Goal: Task Accomplishment & Management: Use online tool/utility

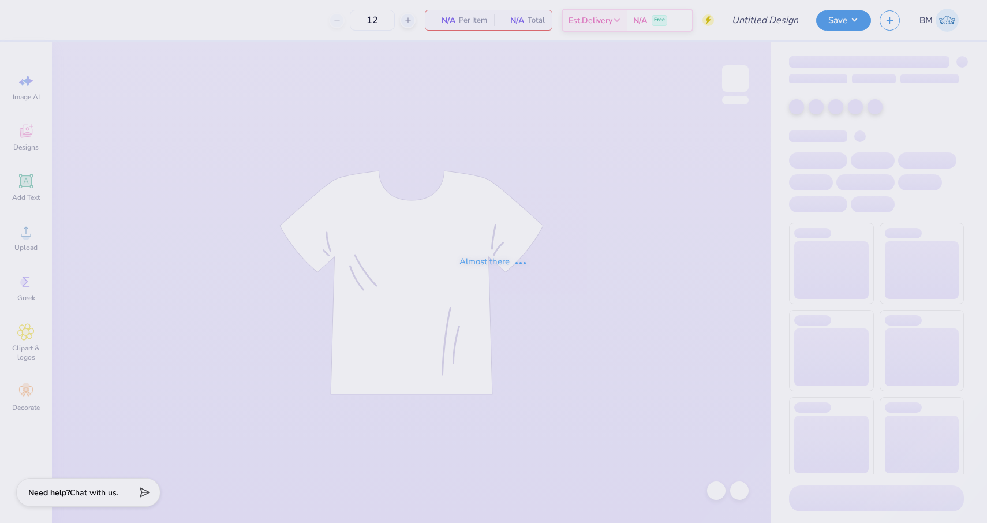
type input "The [GEOGRAPHIC_DATA][US_STATE] : [PERSON_NAME]"
type input "20"
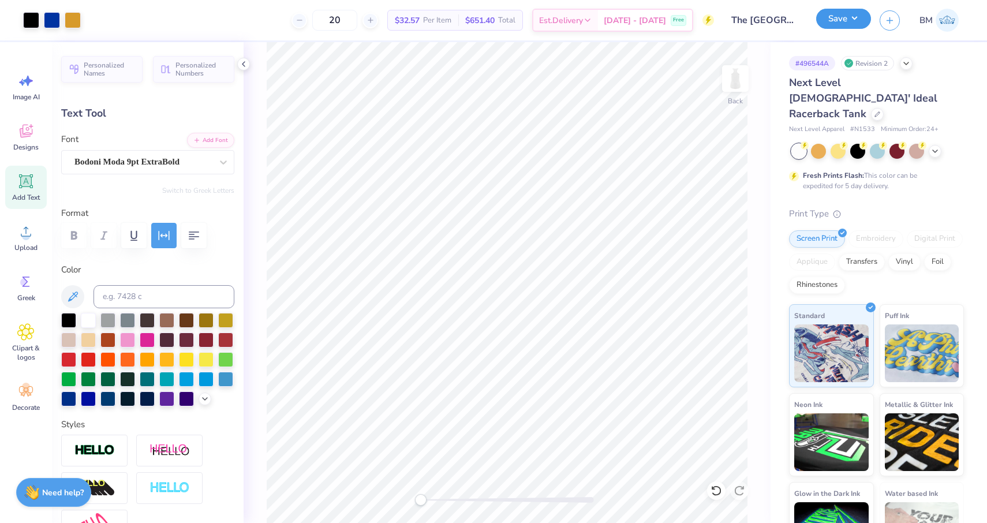
click at [845, 17] on button "Save" at bounding box center [843, 19] width 55 height 20
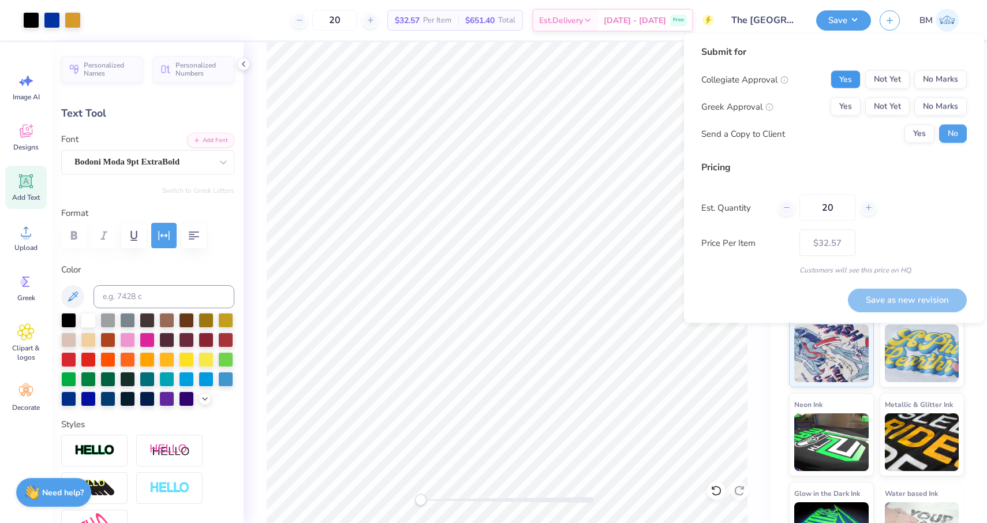
click at [847, 77] on button "Yes" at bounding box center [845, 79] width 30 height 18
click at [882, 74] on button "Not Yet" at bounding box center [887, 79] width 44 height 18
click at [881, 106] on button "Not Yet" at bounding box center [887, 107] width 44 height 18
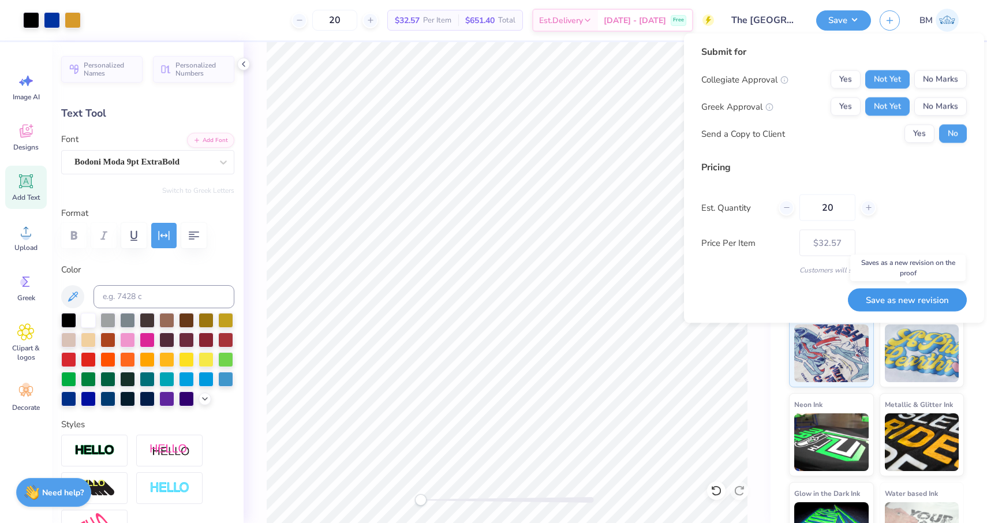
click at [860, 294] on button "Save as new revision" at bounding box center [907, 300] width 119 height 24
type input "– –"
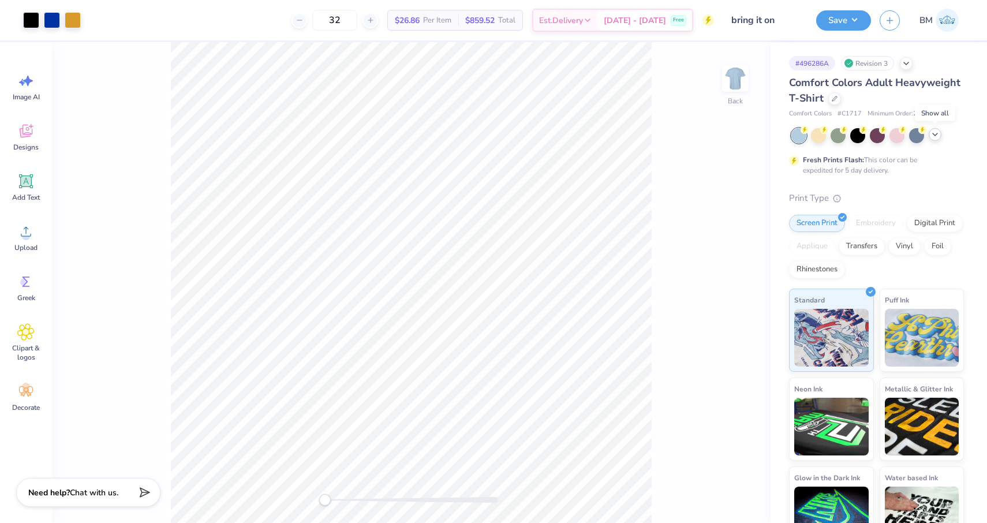
click at [933, 134] on icon at bounding box center [934, 134] width 9 height 9
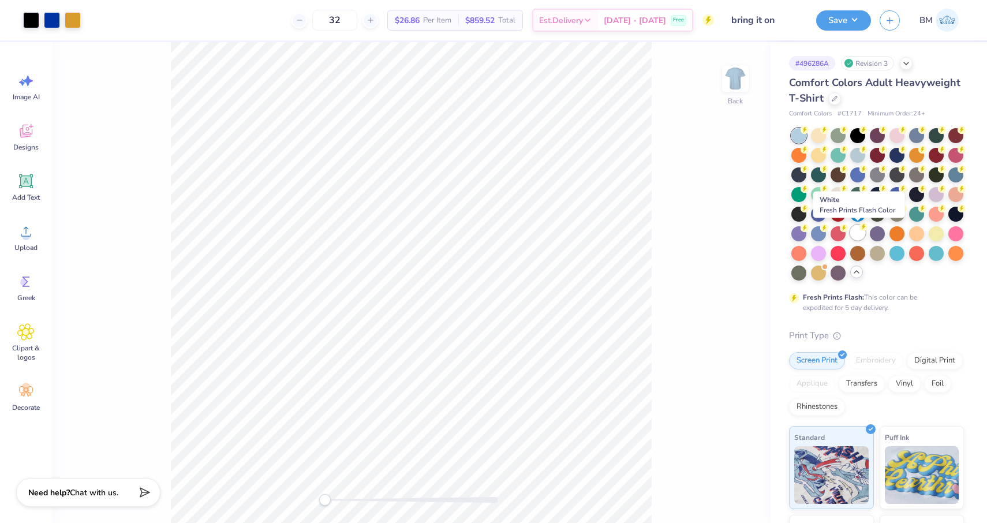
click at [858, 237] on div at bounding box center [857, 232] width 15 height 15
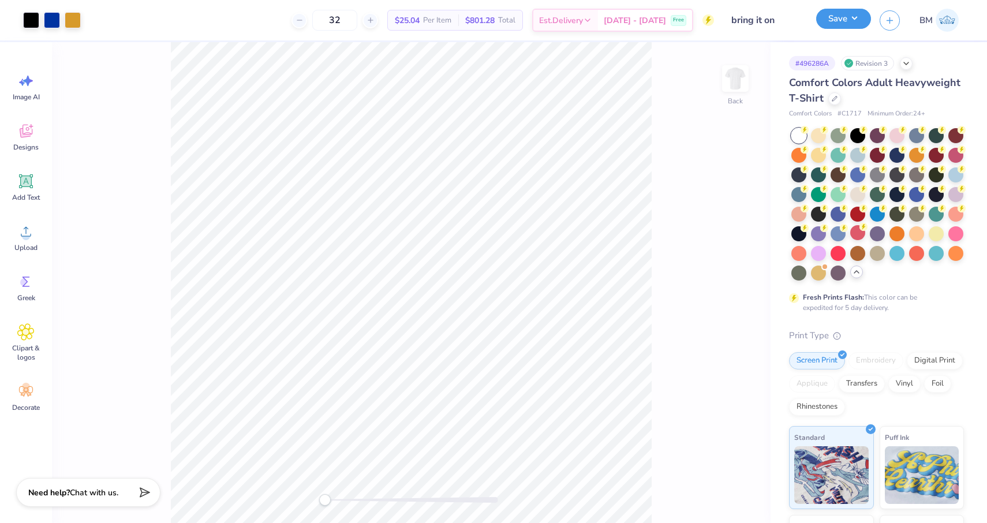
click at [834, 25] on button "Save" at bounding box center [843, 19] width 55 height 20
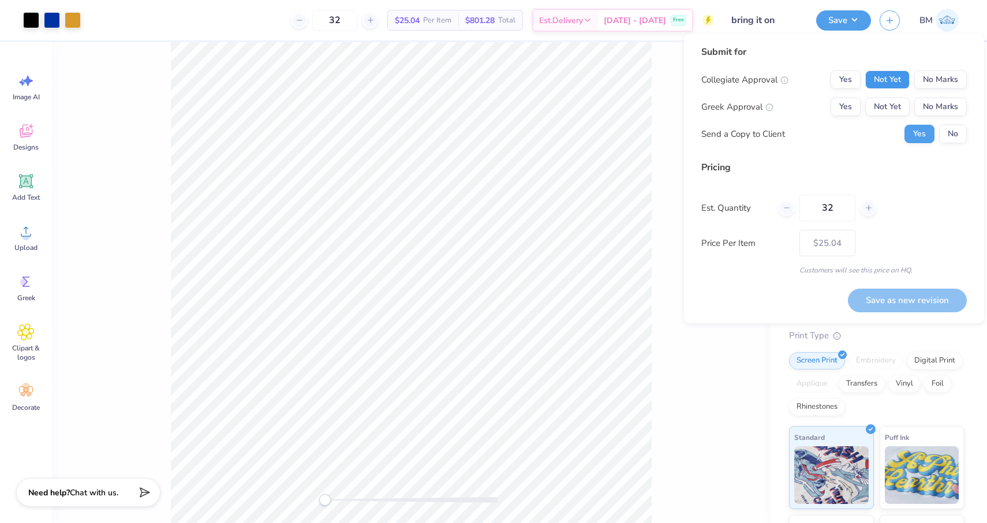
click at [891, 84] on button "Not Yet" at bounding box center [887, 79] width 44 height 18
click at [888, 105] on button "Not Yet" at bounding box center [887, 107] width 44 height 18
click at [963, 140] on button "No" at bounding box center [953, 134] width 28 height 18
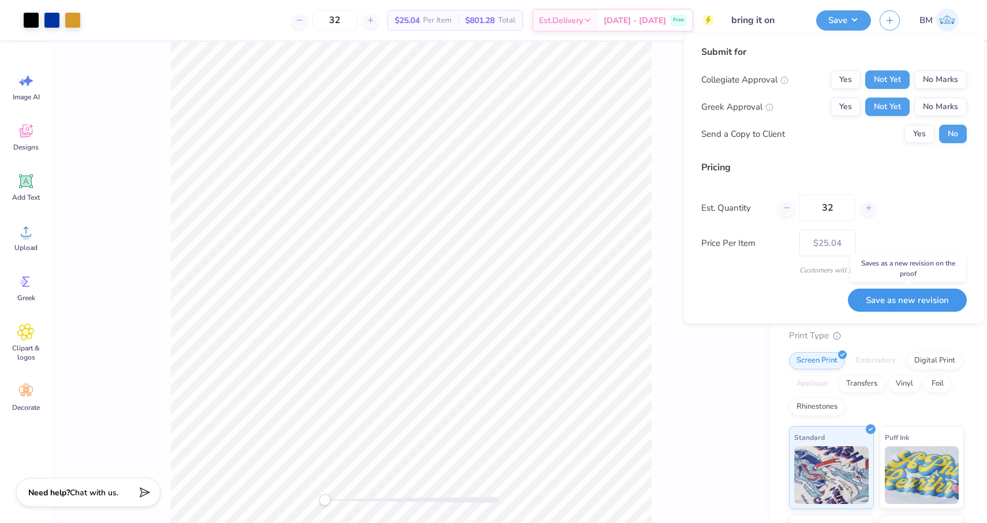
click at [888, 305] on button "Save as new revision" at bounding box center [907, 301] width 119 height 24
type input "– –"
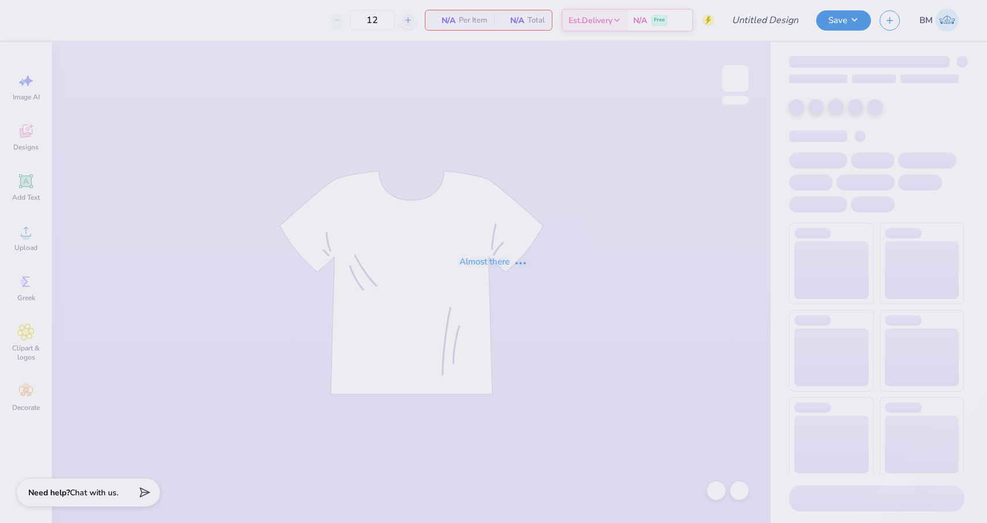
type input "bring it on"
type input "32"
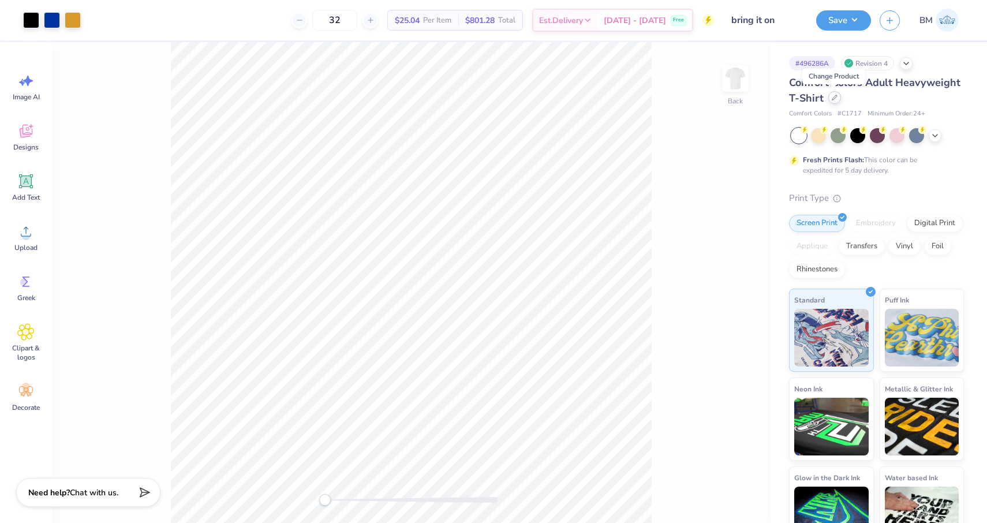
click at [835, 96] on icon at bounding box center [835, 98] width 6 height 6
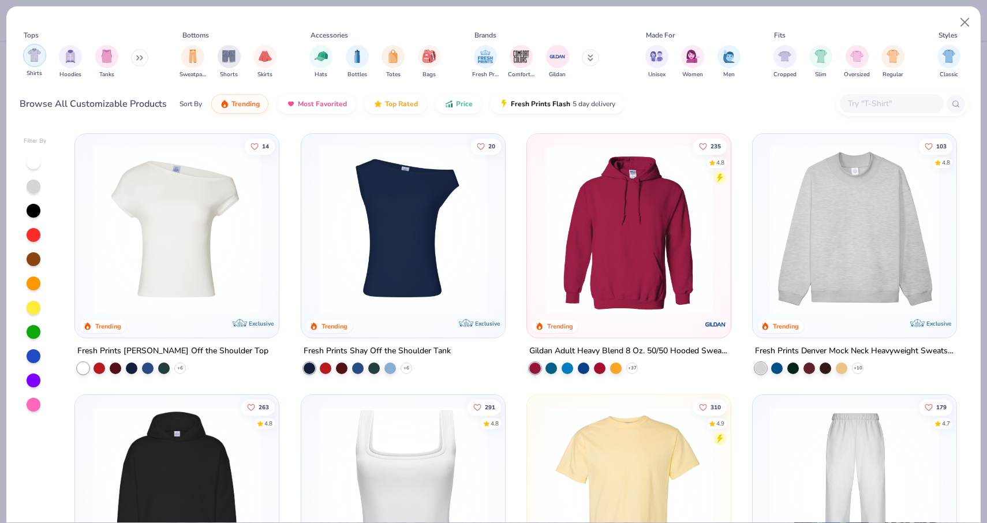
click at [32, 57] on img "filter for Shirts" at bounding box center [34, 54] width 13 height 13
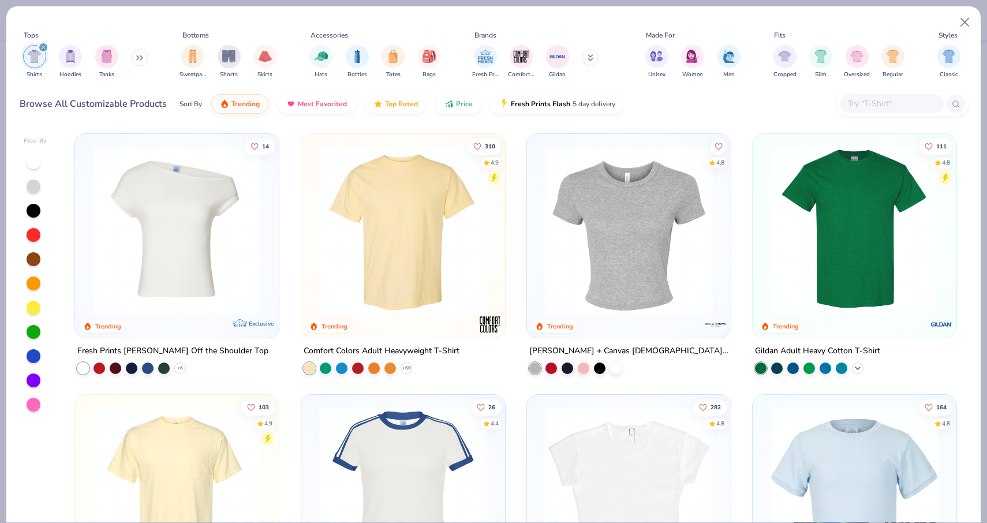
click at [857, 367] on polyline at bounding box center [857, 368] width 5 height 2
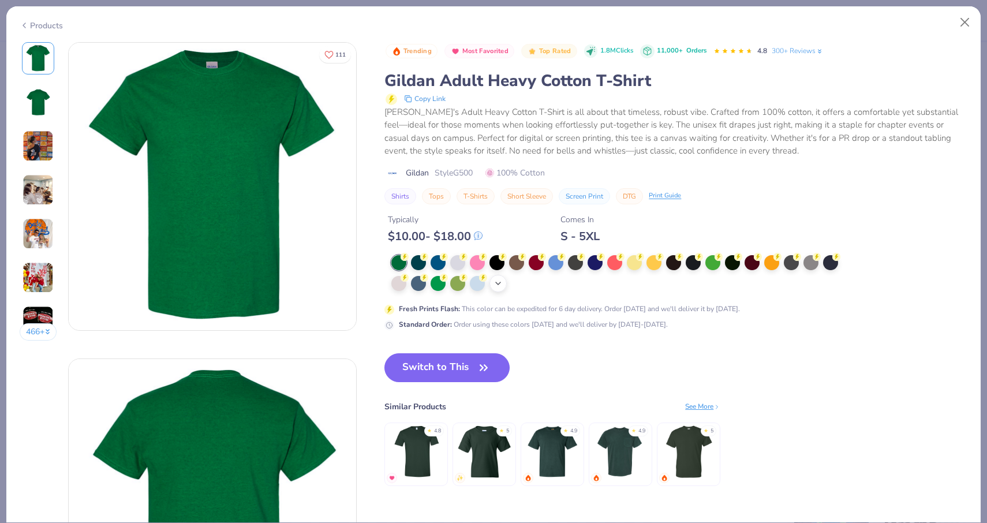
click at [504, 278] on div "+ 22" at bounding box center [497, 283] width 17 height 17
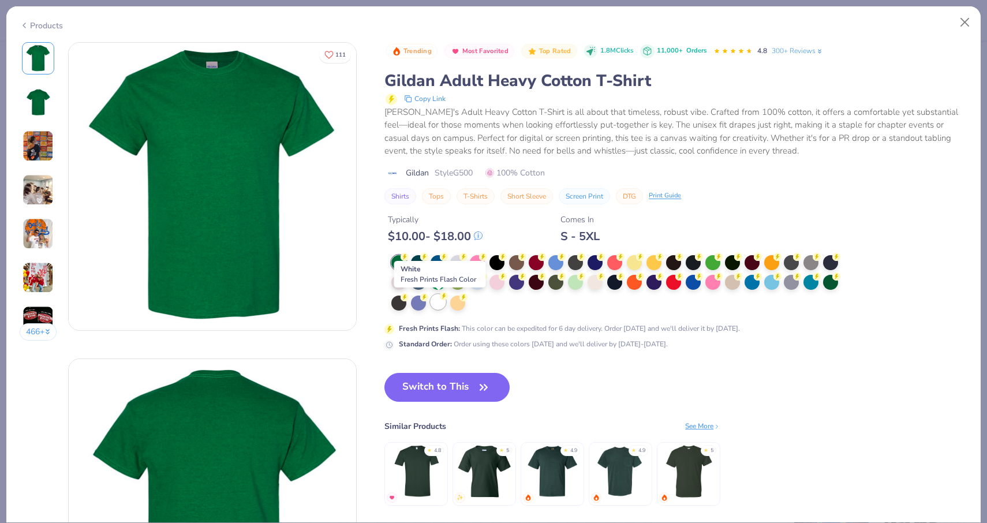
click at [439, 301] on div at bounding box center [438, 301] width 15 height 15
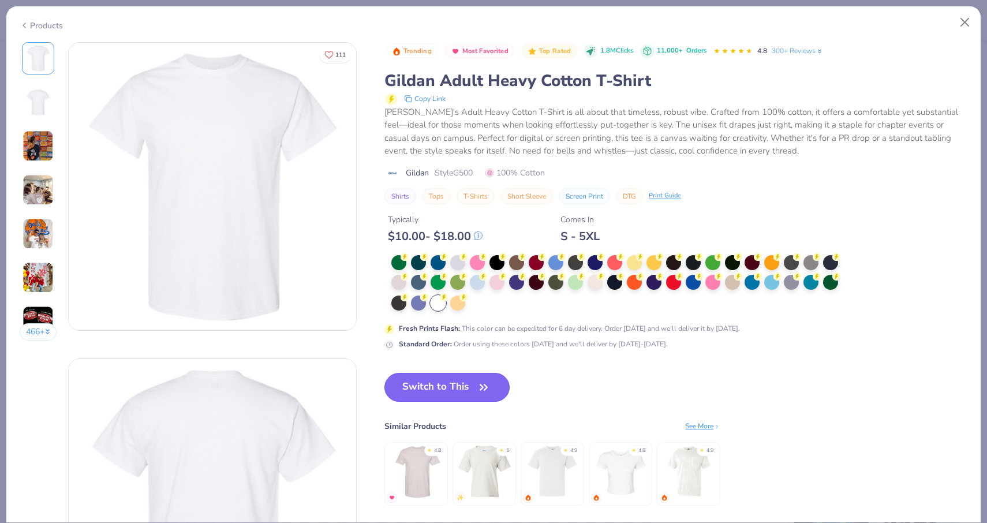
click at [443, 380] on button "Switch to This" at bounding box center [446, 387] width 125 height 29
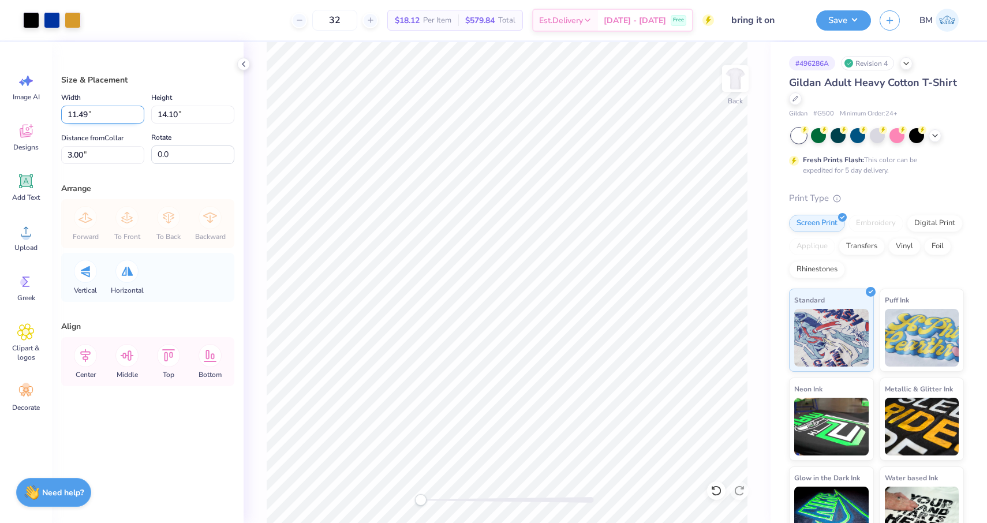
click at [140, 117] on input "11.49" at bounding box center [102, 115] width 83 height 18
click at [140, 117] on input "11.48" at bounding box center [102, 115] width 83 height 18
click at [140, 117] on input "11.47" at bounding box center [102, 115] width 83 height 18
click at [140, 117] on input "11.02" at bounding box center [102, 115] width 83 height 18
click at [140, 117] on input "11.01" at bounding box center [102, 115] width 83 height 18
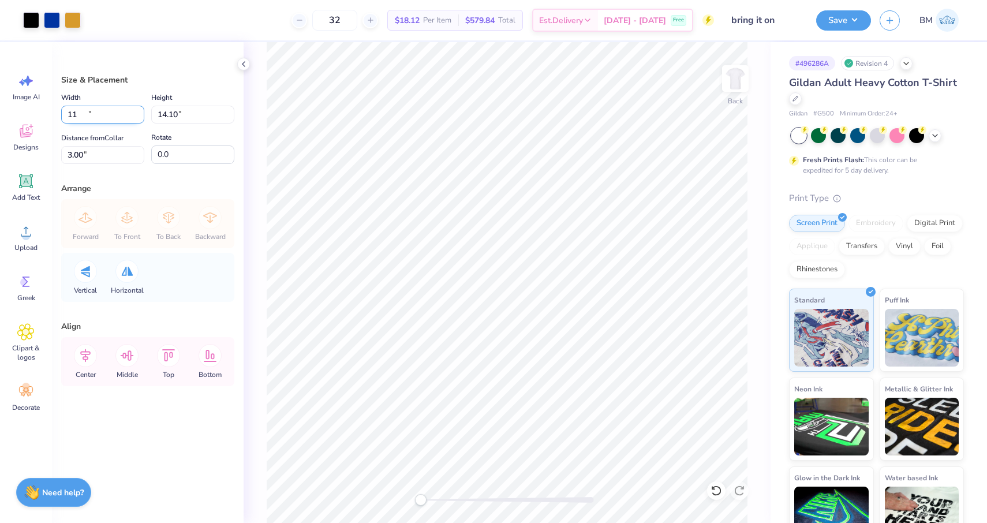
click at [140, 117] on input "11" at bounding box center [102, 115] width 83 height 18
click at [140, 117] on input "10.99" at bounding box center [102, 115] width 83 height 18
click at [140, 117] on input "10.98" at bounding box center [102, 115] width 83 height 18
click at [140, 117] on input "10.97" at bounding box center [102, 115] width 83 height 18
click at [140, 117] on input "10.96" at bounding box center [102, 115] width 83 height 18
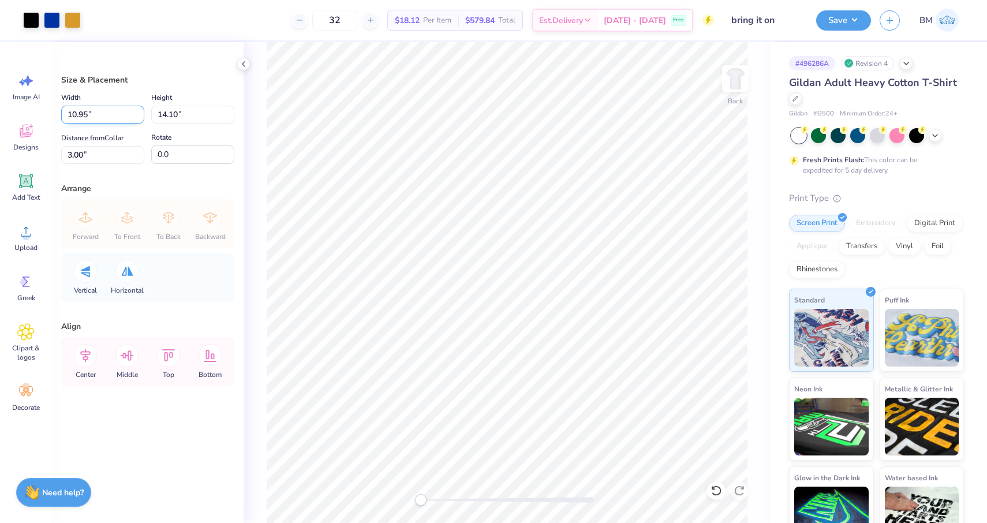
click at [140, 117] on input "10.95" at bounding box center [102, 115] width 83 height 18
click at [140, 117] on input "10.94" at bounding box center [102, 115] width 83 height 18
click at [140, 117] on input "10.93" at bounding box center [102, 115] width 83 height 18
click at [140, 117] on input "10.92" at bounding box center [102, 115] width 83 height 18
click at [140, 117] on input "10.91" at bounding box center [102, 115] width 83 height 18
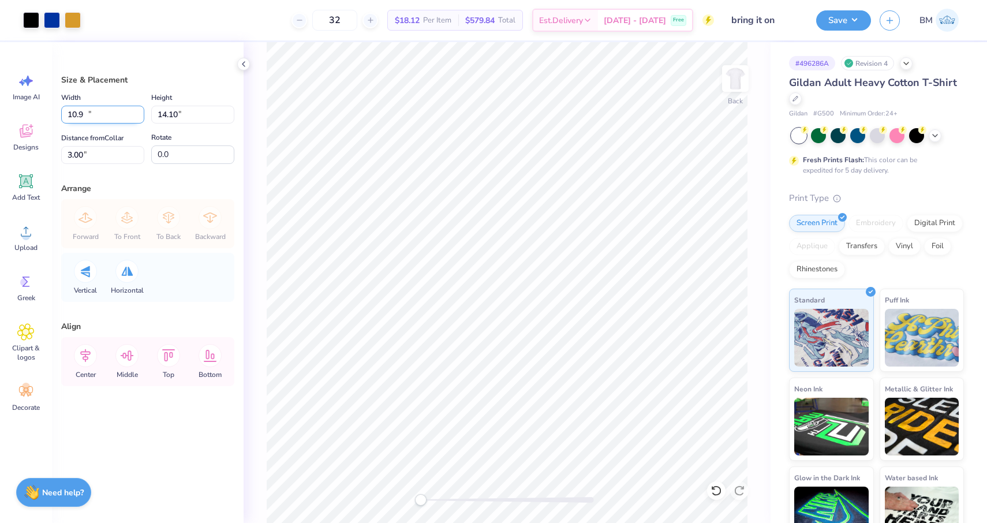
click at [140, 117] on input "10.9" at bounding box center [102, 115] width 83 height 18
click at [140, 117] on input "10.89" at bounding box center [102, 115] width 83 height 18
click at [140, 117] on input "10.88" at bounding box center [102, 115] width 83 height 18
click at [140, 117] on input "10.87" at bounding box center [102, 115] width 83 height 18
click at [140, 117] on input "10.86" at bounding box center [102, 115] width 83 height 18
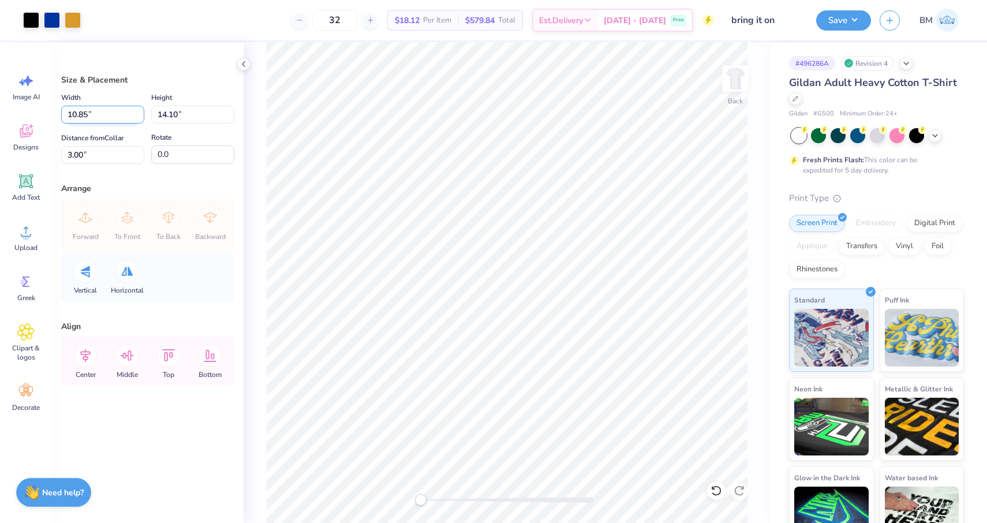
click at [140, 117] on input "10.85" at bounding box center [102, 115] width 83 height 18
click at [140, 117] on input "10.84" at bounding box center [102, 115] width 83 height 18
click at [140, 117] on input "10.83" at bounding box center [102, 115] width 83 height 18
click at [140, 117] on input "10.82" at bounding box center [102, 115] width 83 height 18
click at [140, 117] on input "10.81" at bounding box center [102, 115] width 83 height 18
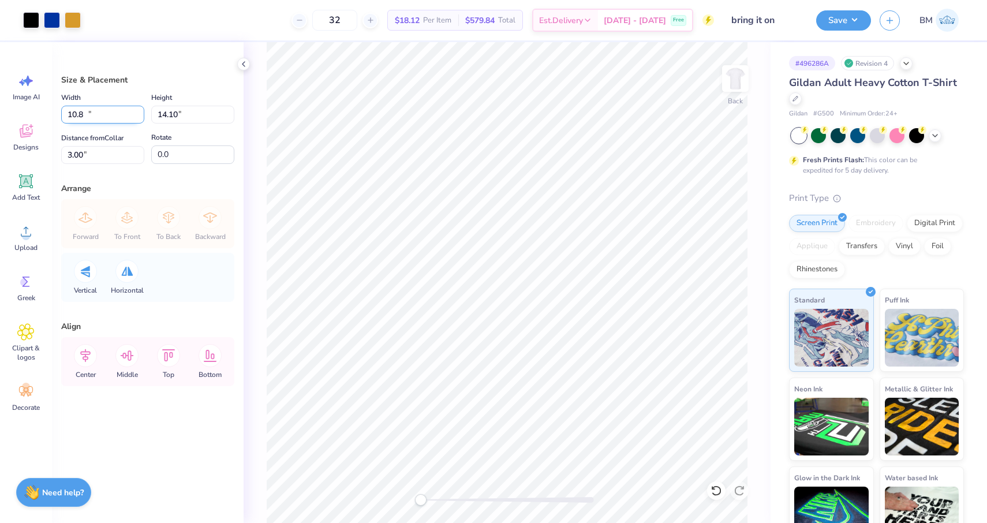
click at [140, 117] on input "10.8" at bounding box center [102, 115] width 83 height 18
type input "10.80"
type input "13.25"
type input "3.43"
click at [160, 169] on div "Size & Placement Width 10.80 10.80 " Height 13.25 13.25 " Distance from Collar …" at bounding box center [148, 282] width 192 height 481
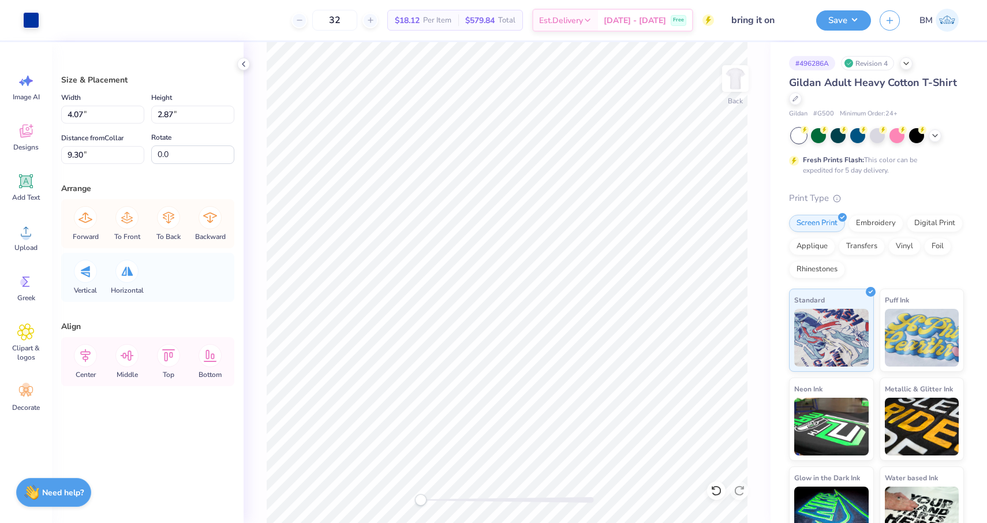
type input "4.07"
type input "2.87"
type input "9.30"
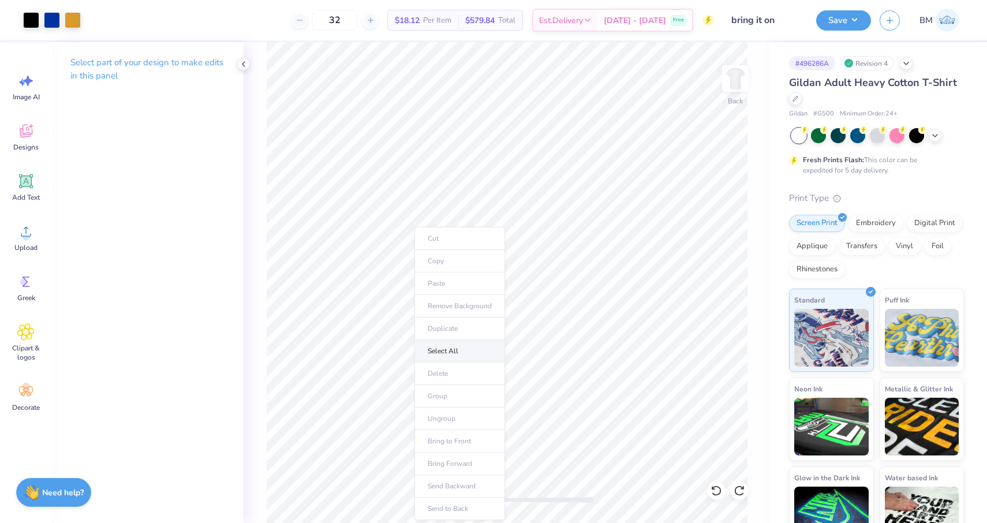
click at [435, 349] on li "Select All" at bounding box center [459, 351] width 91 height 23
click at [842, 17] on button "Save" at bounding box center [843, 19] width 55 height 20
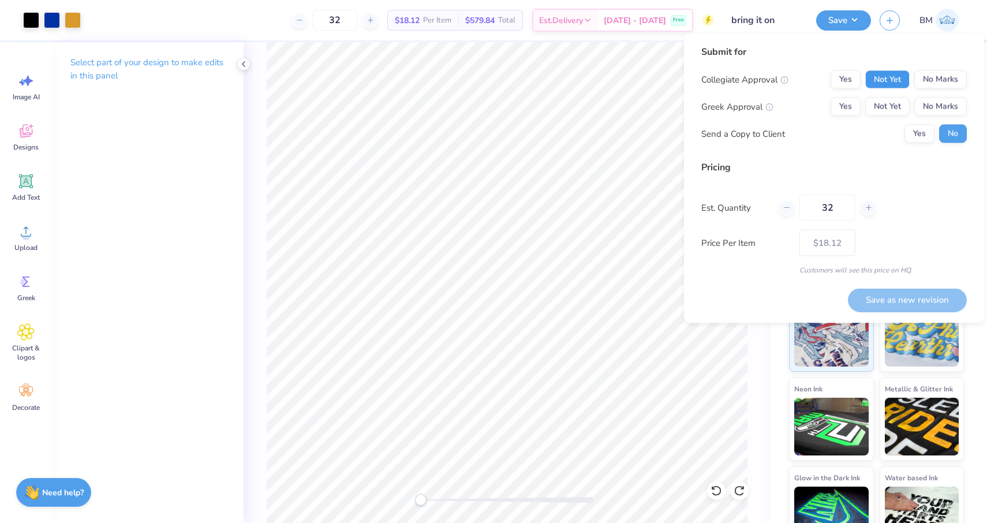
click at [880, 79] on button "Not Yet" at bounding box center [887, 79] width 44 height 18
click at [884, 105] on button "Not Yet" at bounding box center [887, 107] width 44 height 18
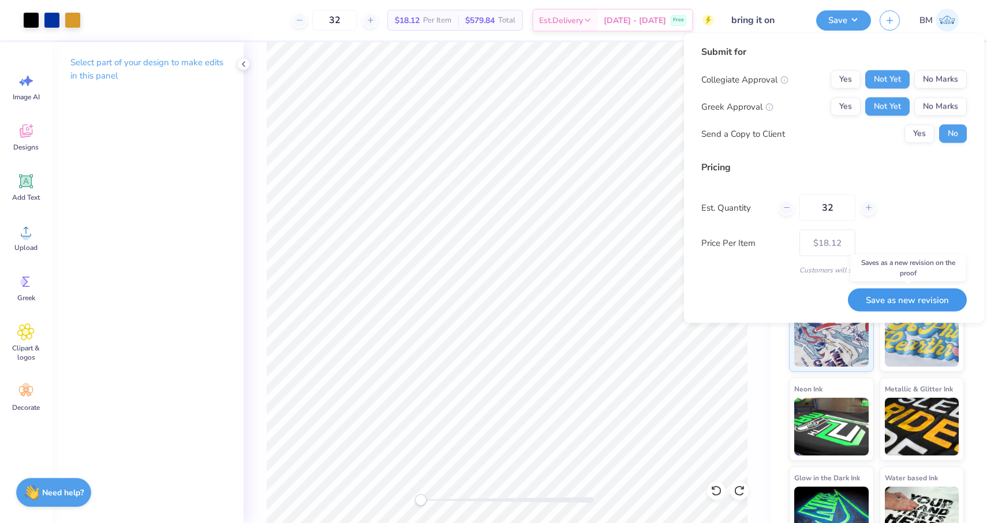
click at [901, 294] on button "Save as new revision" at bounding box center [907, 300] width 119 height 24
type input "$18.12"
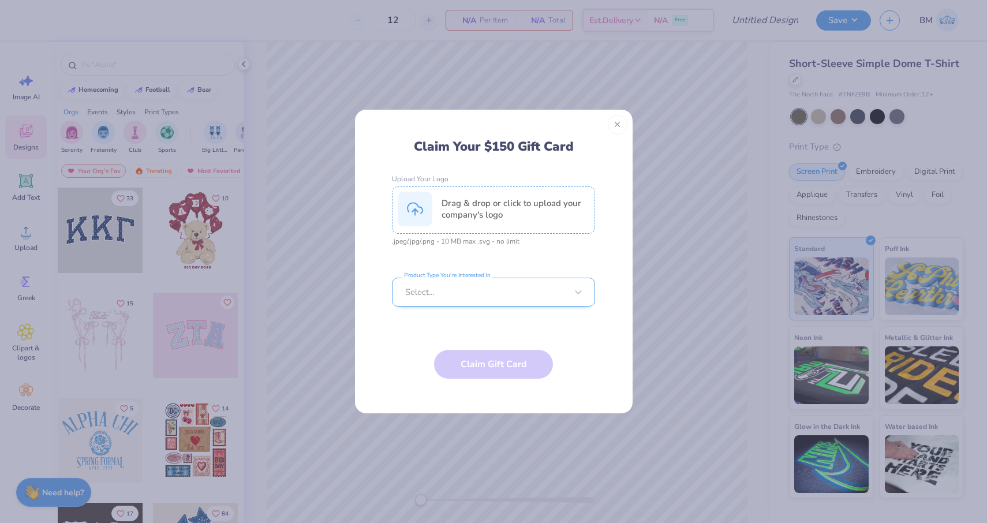
click at [452, 290] on div at bounding box center [486, 292] width 162 height 13
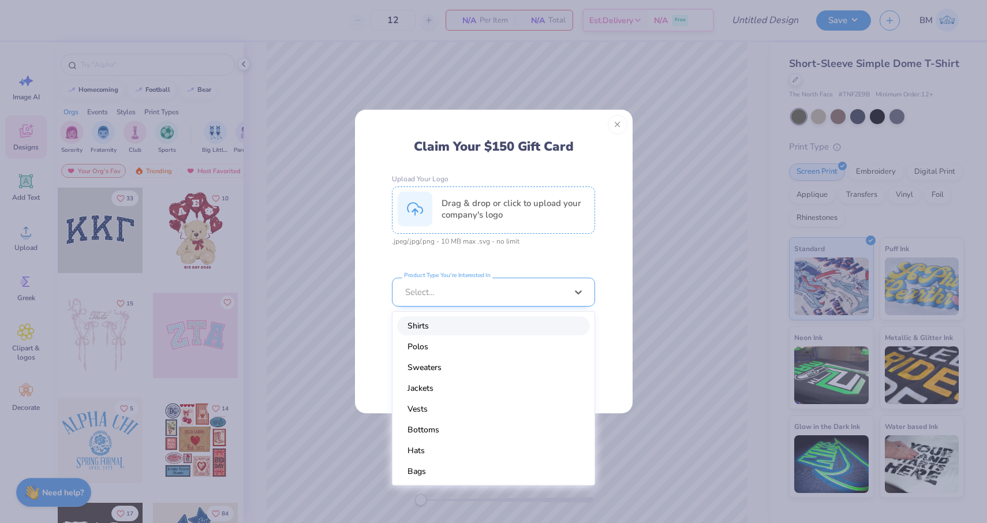
click at [452, 290] on div at bounding box center [486, 292] width 162 height 13
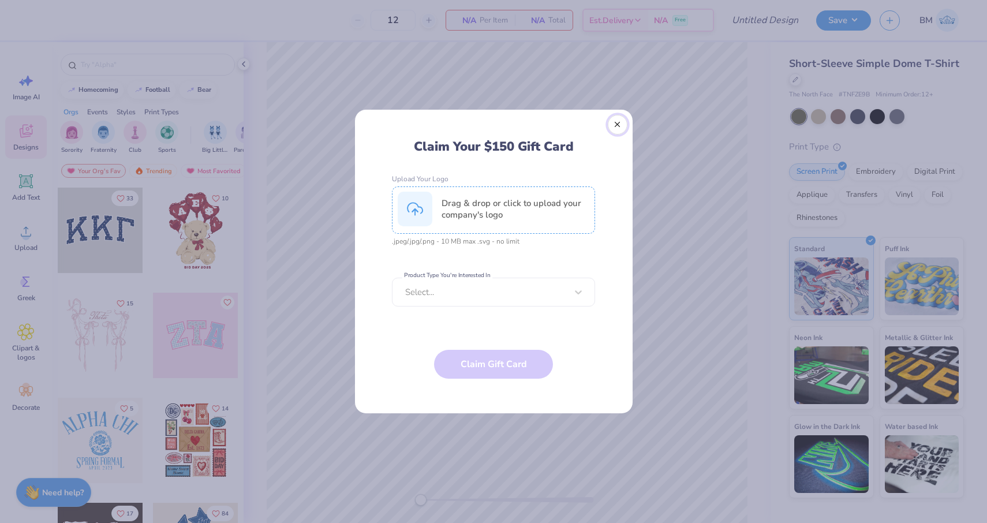
click at [618, 124] on button "Close" at bounding box center [618, 125] width 20 height 20
